Goal: Task Accomplishment & Management: Complete application form

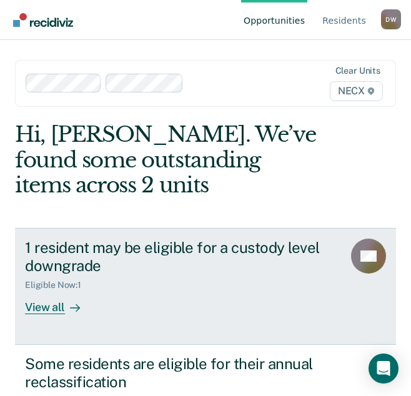
click at [140, 252] on div "1 resident may be eligible for a custody level downgrade" at bounding box center [179, 256] width 308 height 36
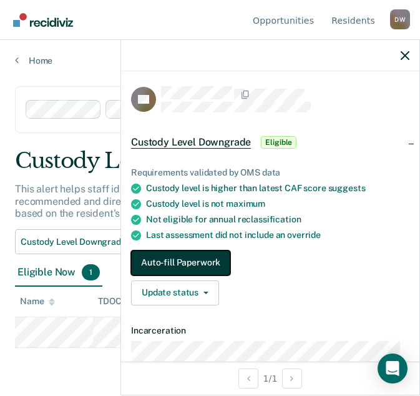
click at [173, 260] on button "Auto-fill Paperwork" at bounding box center [180, 262] width 99 height 25
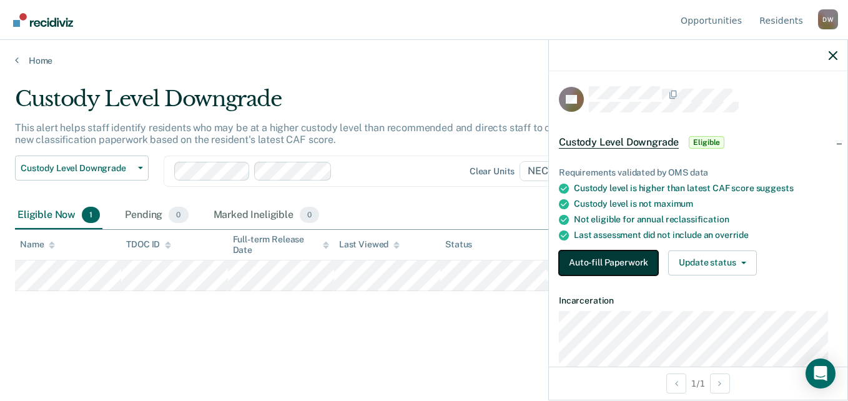
click at [419, 263] on button "Auto-fill Paperwork" at bounding box center [608, 262] width 99 height 25
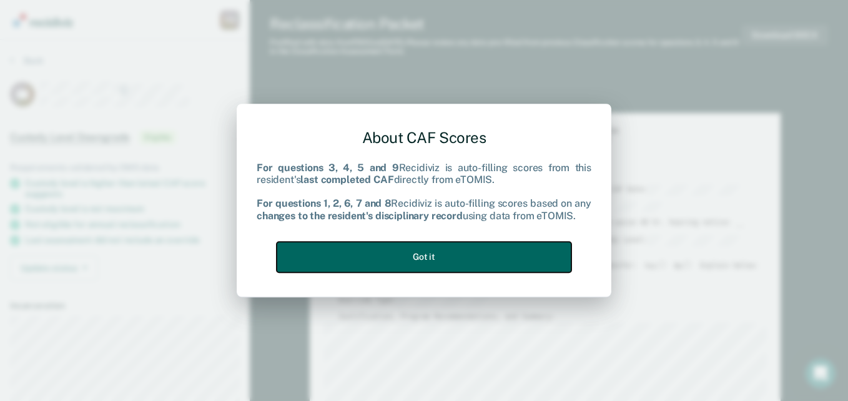
click at [419, 260] on button "Got it" at bounding box center [424, 257] width 295 height 31
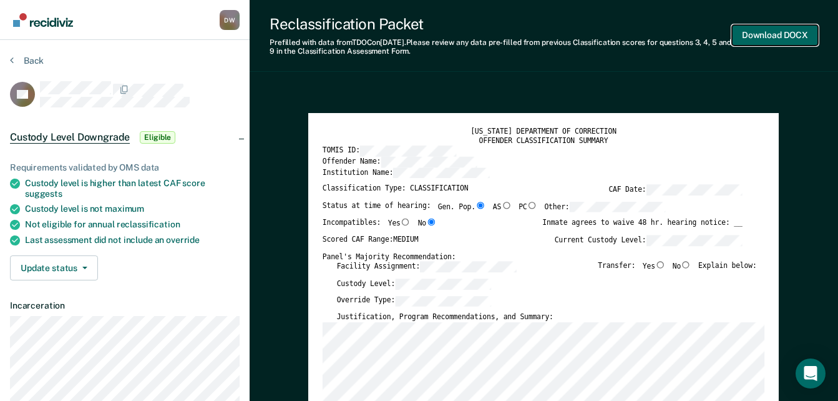
click at [419, 36] on button "Download DOCX" at bounding box center [775, 35] width 86 height 21
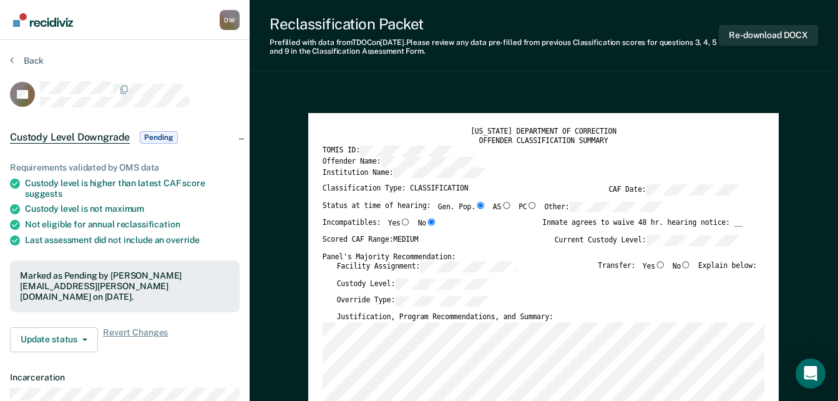
type textarea "x"
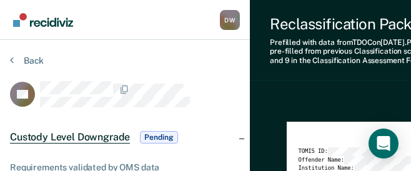
click at [27, 59] on button "Back" at bounding box center [27, 60] width 34 height 11
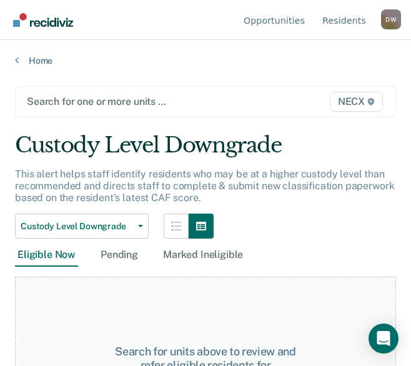
type input "n"
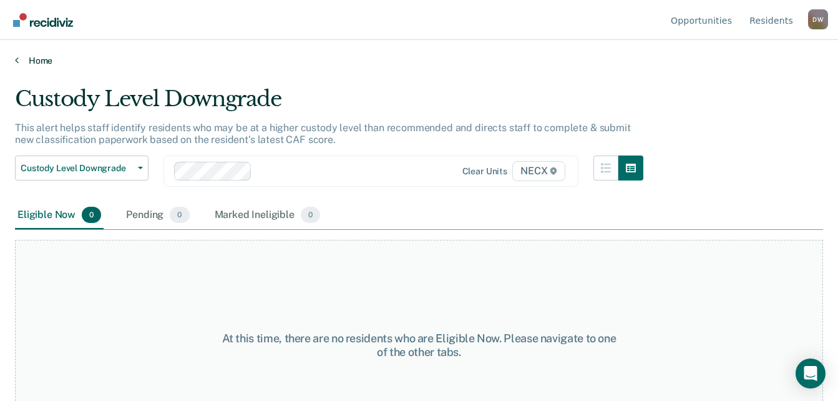
click at [37, 60] on link "Home" at bounding box center [419, 60] width 808 height 11
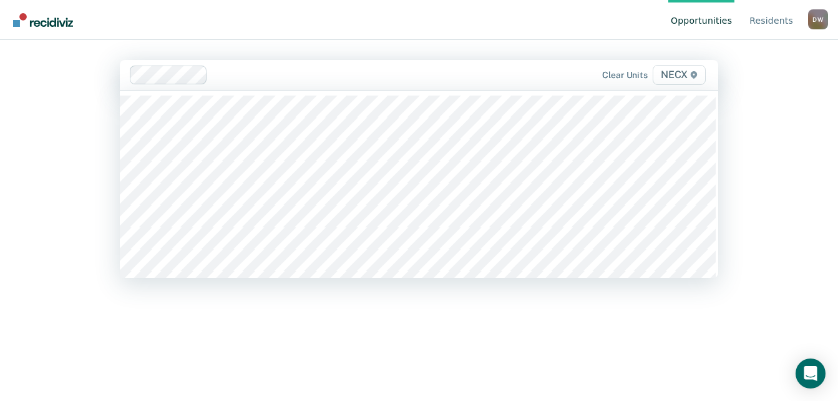
click at [419, 31] on nav "Opportunities Resident s [PERSON_NAME] [PERSON_NAME] Profile How it works Log O…" at bounding box center [419, 19] width 818 height 39
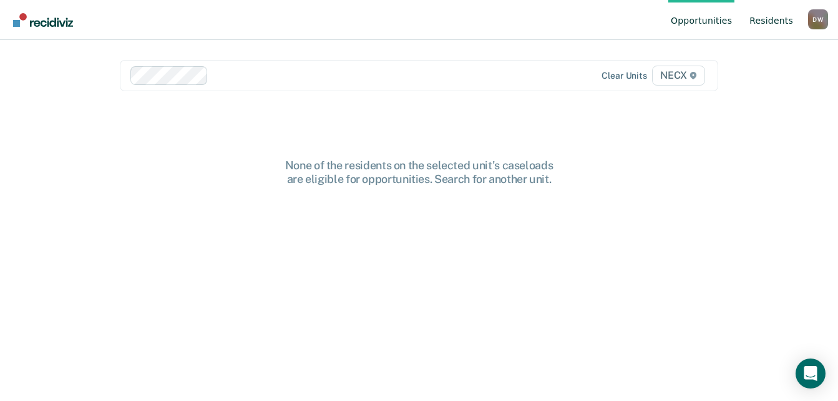
click at [419, 21] on link "Resident s" at bounding box center [771, 20] width 49 height 40
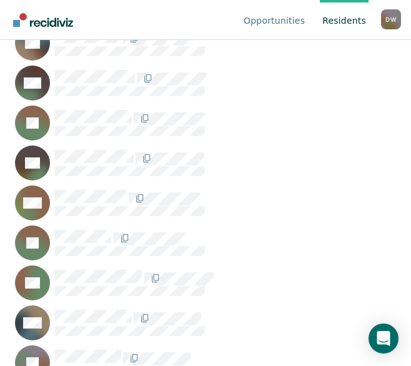
scroll to position [1373, 0]
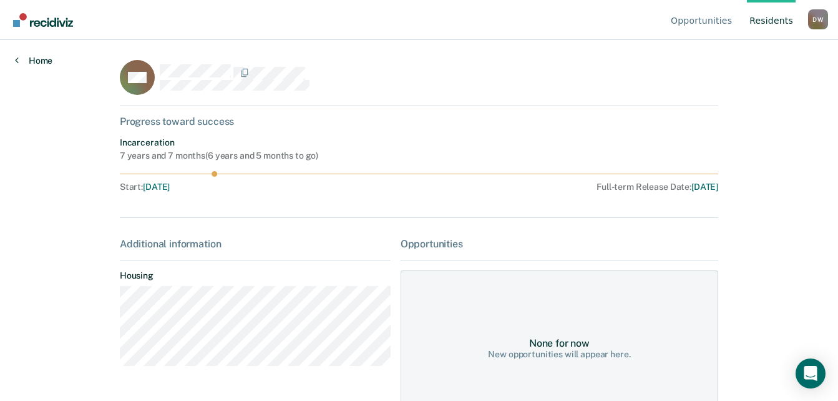
click at [46, 59] on link "Home" at bounding box center [33, 60] width 37 height 11
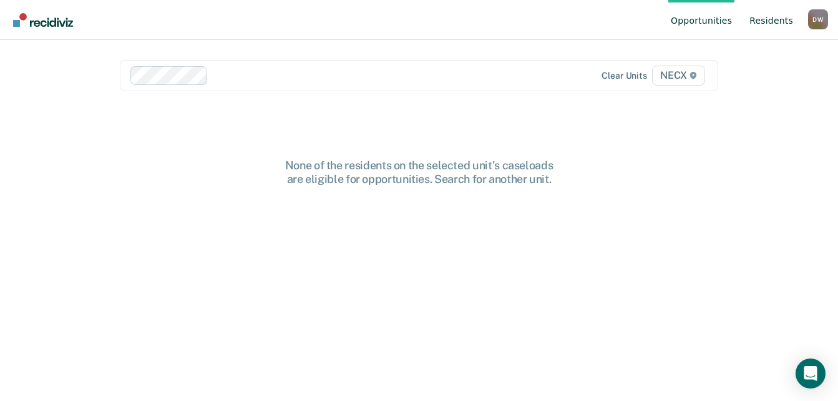
click at [419, 16] on link "Resident s" at bounding box center [771, 20] width 49 height 40
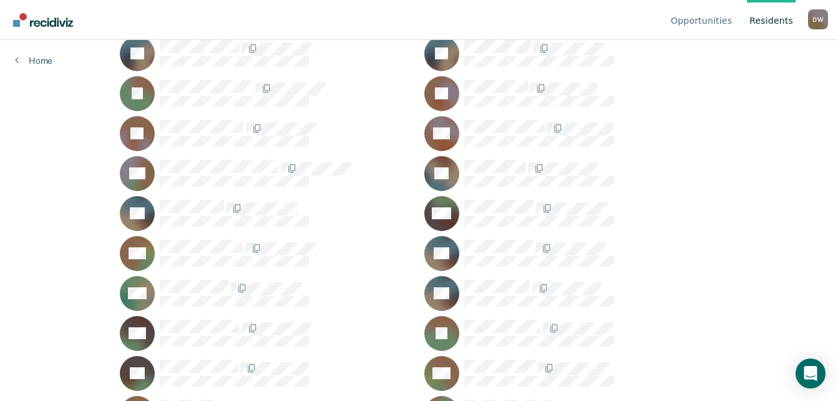
scroll to position [451, 0]
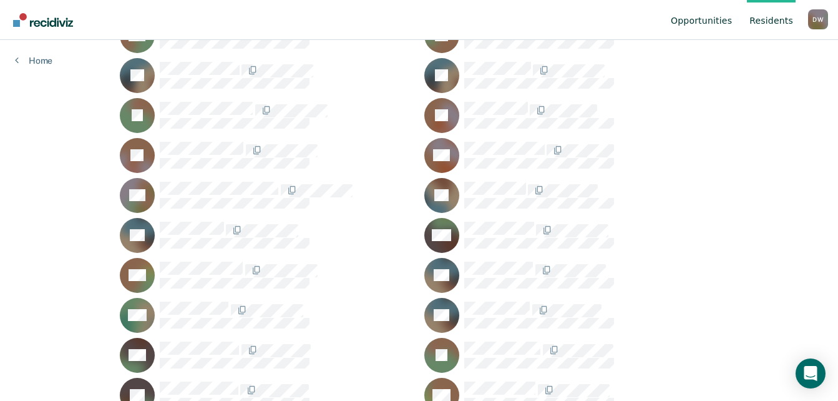
click at [419, 22] on link "Opportunities" at bounding box center [701, 20] width 66 height 40
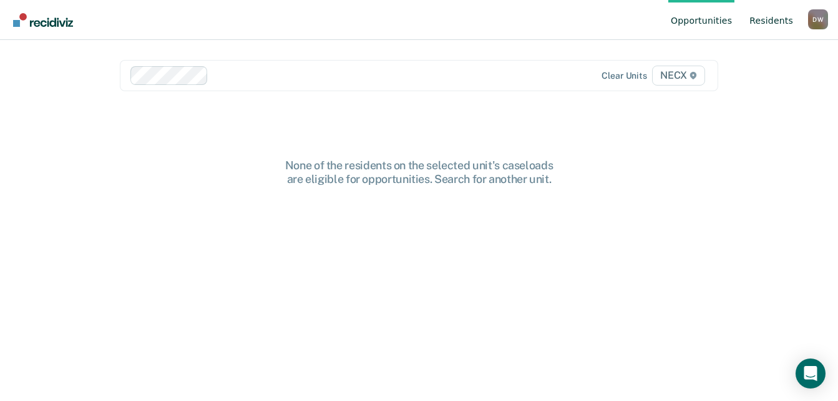
click at [419, 21] on link "Resident s" at bounding box center [771, 20] width 49 height 40
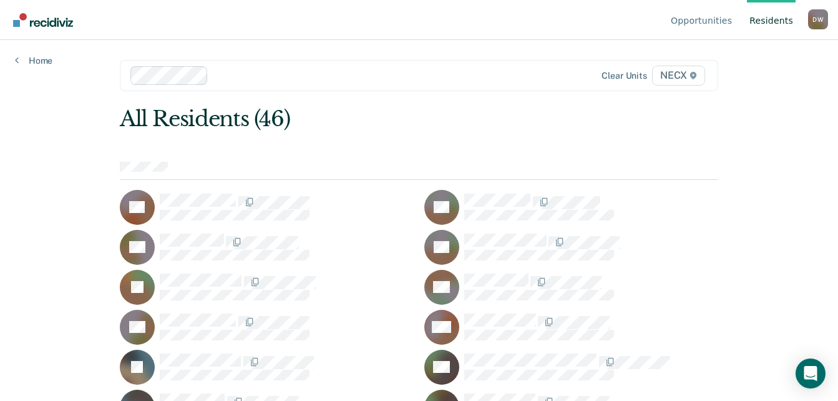
click at [419, 16] on div "D W" at bounding box center [818, 19] width 20 height 20
click at [419, 175] on div at bounding box center [419, 171] width 599 height 18
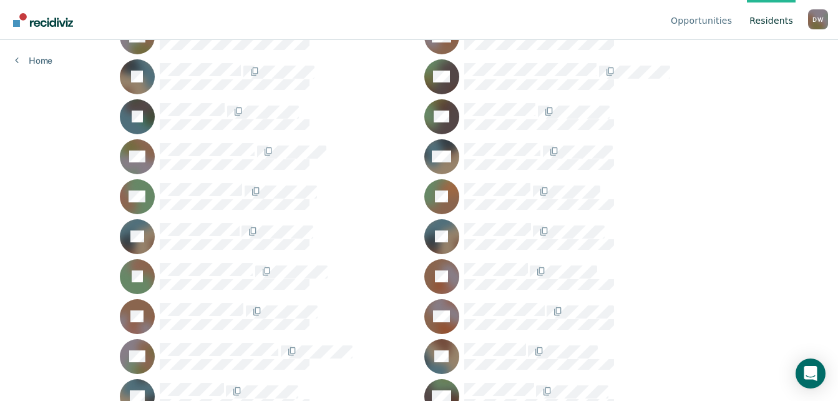
scroll to position [77, 0]
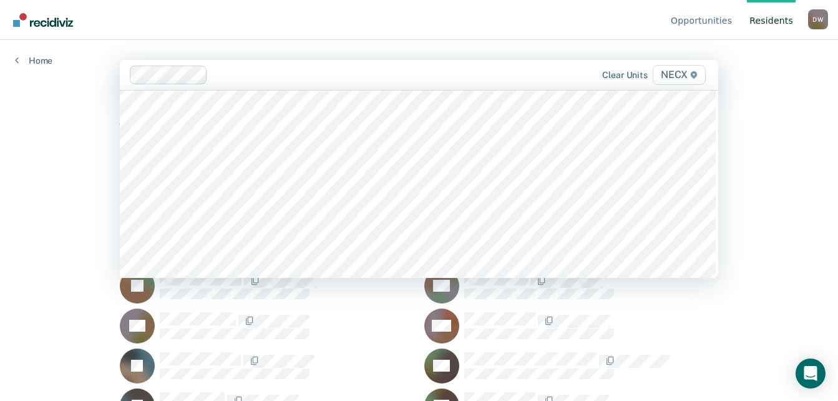
scroll to position [4120, 0]
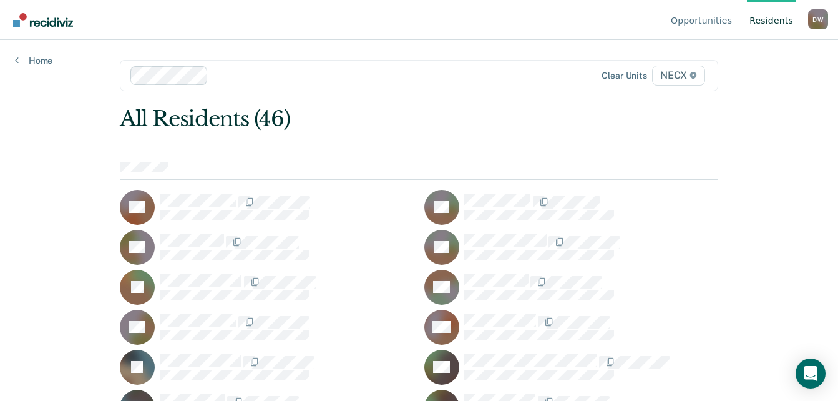
click at [56, 151] on div "Opportunities Resident s [PERSON_NAME] [PERSON_NAME] Profile How it works Log O…" at bounding box center [419, 200] width 838 height 401
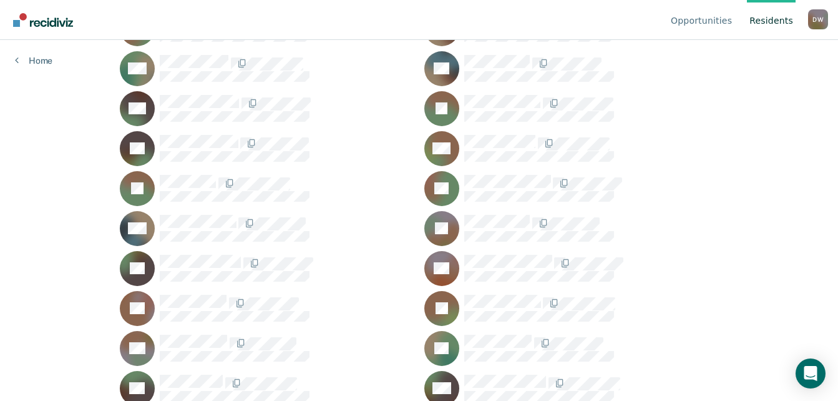
scroll to position [701, 0]
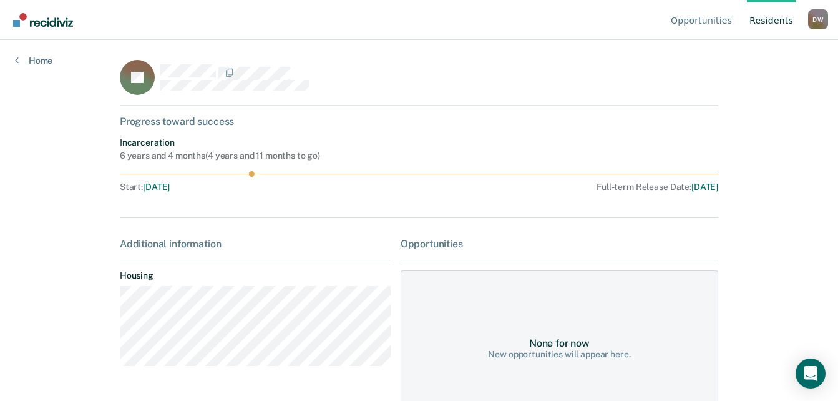
click at [419, 245] on div "Opportunities" at bounding box center [560, 244] width 318 height 12
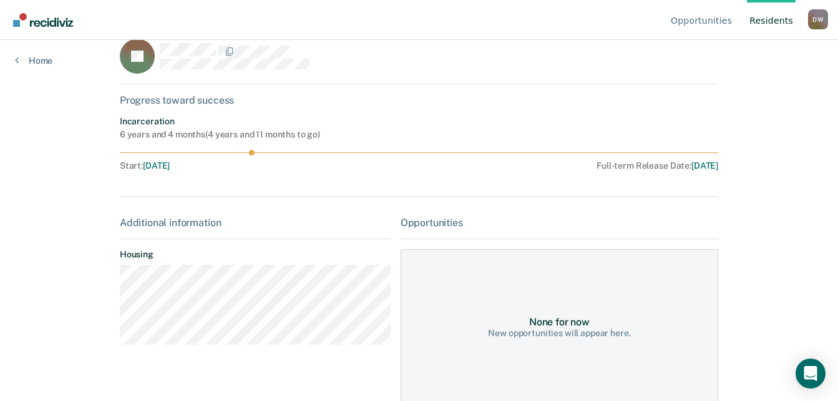
scroll to position [41, 0]
